Goal: Task Accomplishment & Management: Manage account settings

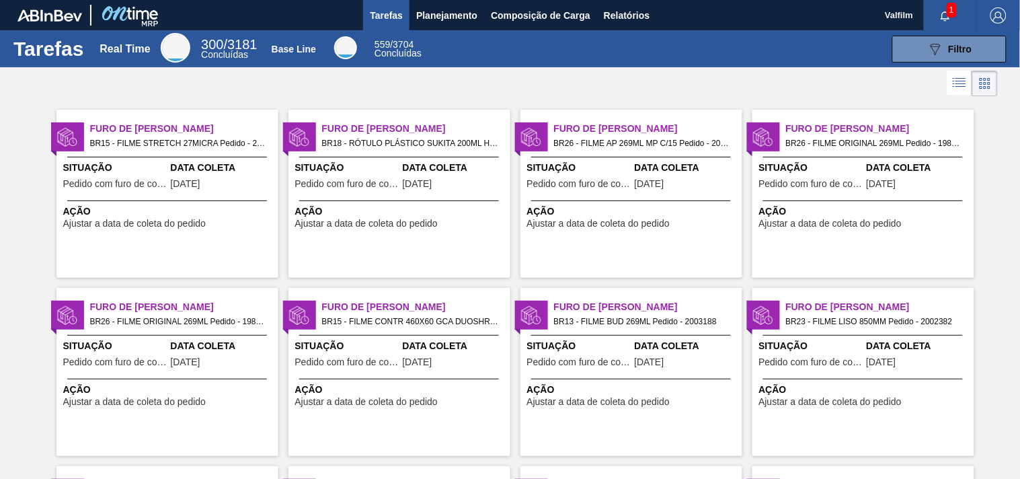
click at [227, 175] on div "Data Coleta 06/09/2025" at bounding box center [223, 177] width 104 height 33
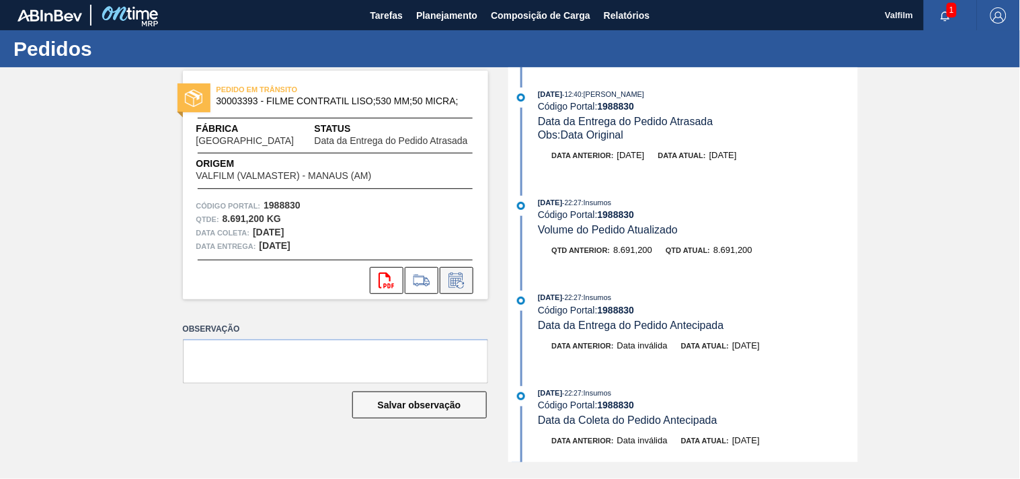
click at [452, 285] on icon at bounding box center [455, 282] width 10 height 8
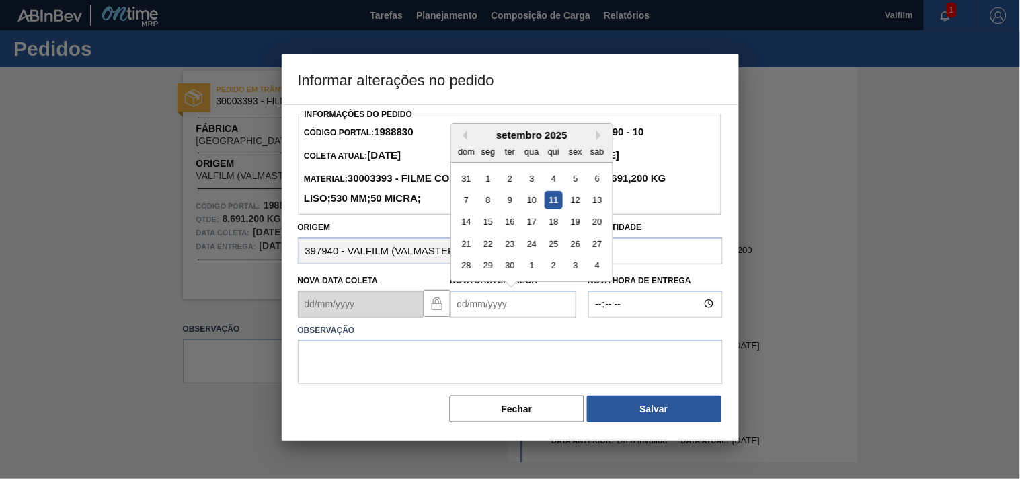
click at [466, 317] on Entrega1988830 "Nova Data Entrega" at bounding box center [513, 303] width 126 height 27
click at [557, 231] on div "18" at bounding box center [553, 221] width 18 height 18
type Entrega1988830 "[DATE]"
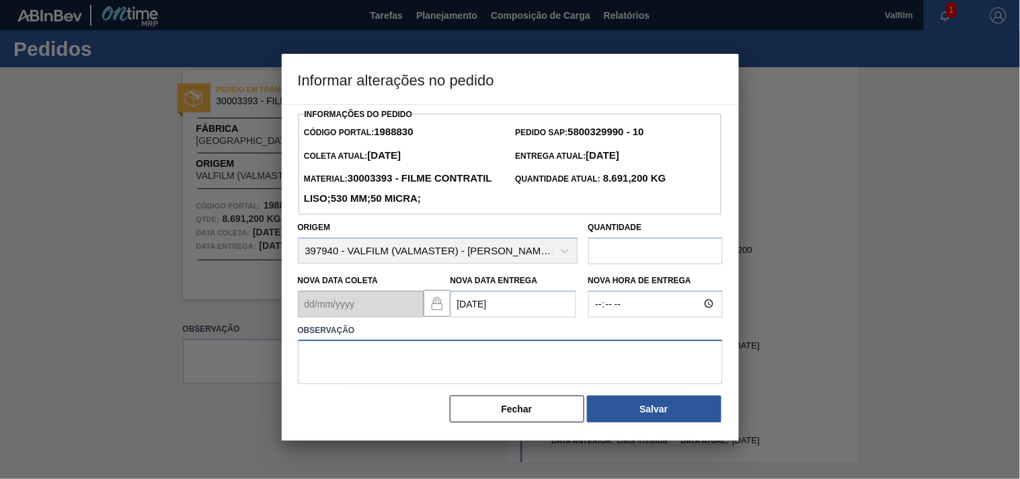
click at [392, 384] on textarea at bounding box center [510, 362] width 425 height 44
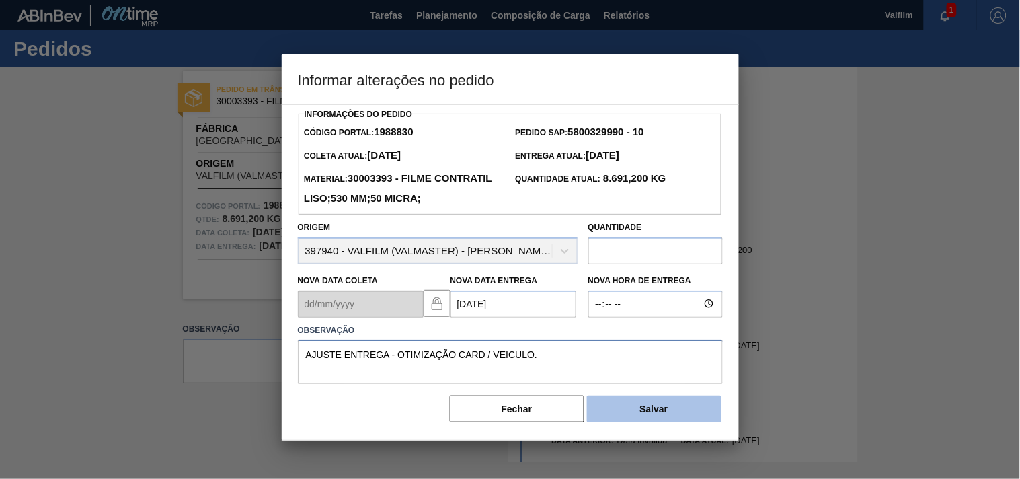
type textarea "AJUSTE ENTREGA - OTIMIZAÇÃO CARD / VEICULO."
click at [649, 422] on button "Salvar" at bounding box center [654, 408] width 134 height 27
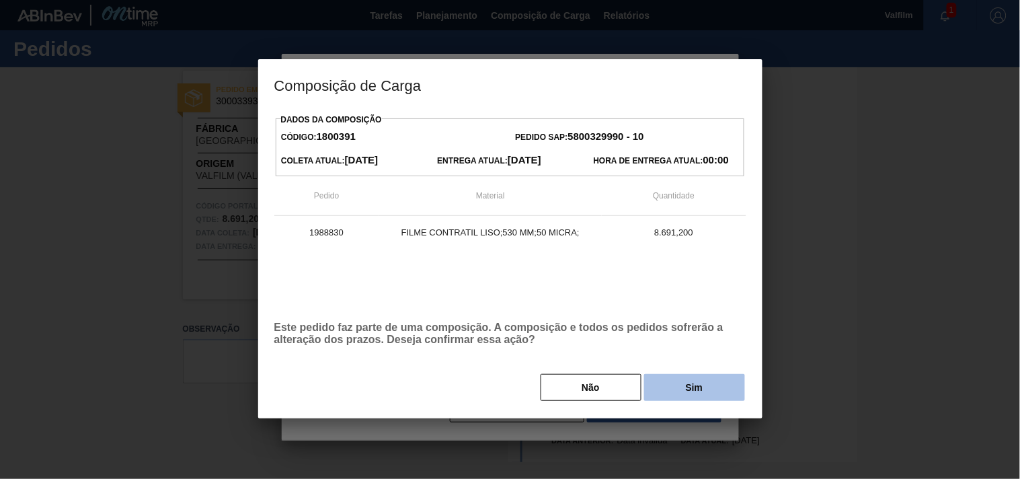
click at [696, 392] on button "Sim" at bounding box center [694, 387] width 101 height 27
